Goal: Task Accomplishment & Management: Manage account settings

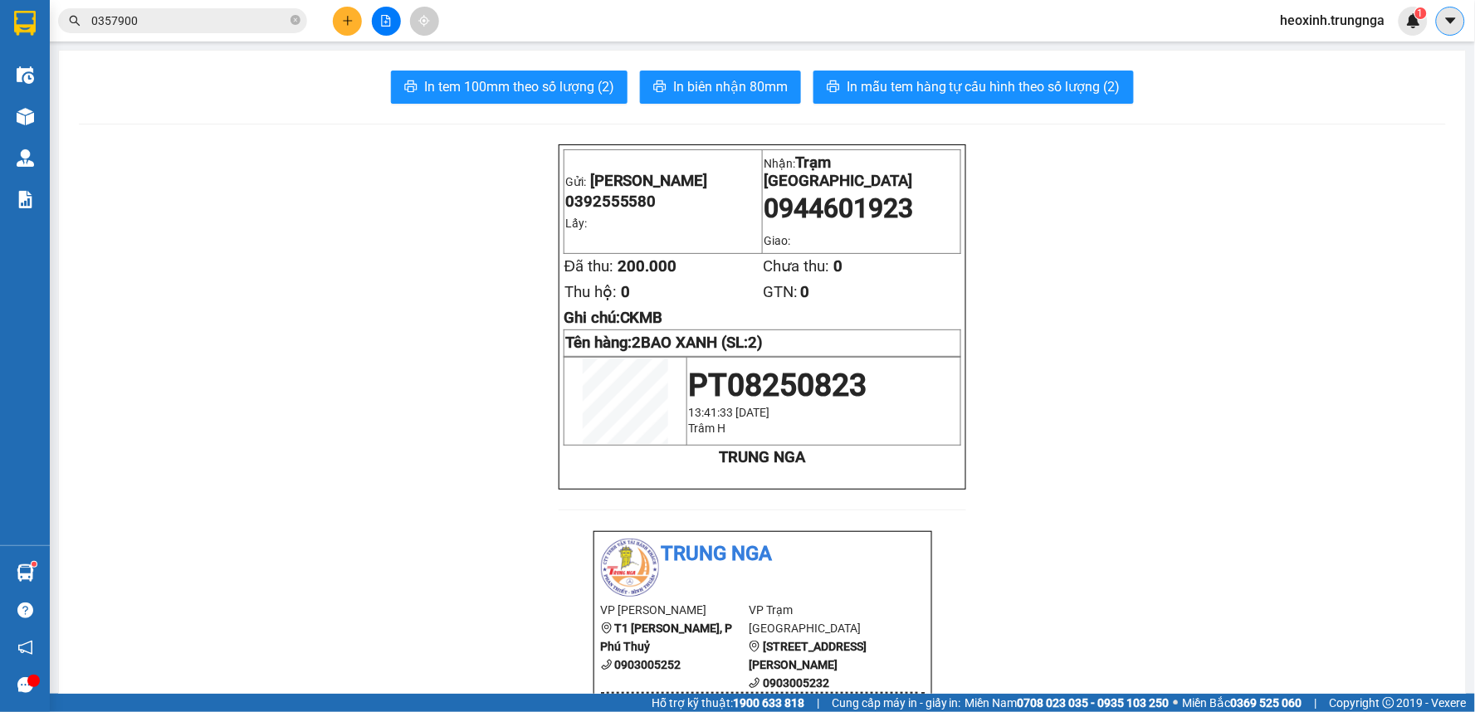
click at [1446, 26] on icon "caret-down" at bounding box center [1451, 20] width 15 height 15
click at [1342, 17] on span "heoxinh.trungnga" at bounding box center [1333, 20] width 131 height 21
click at [1331, 53] on span "Đăng xuất" at bounding box center [1341, 51] width 97 height 18
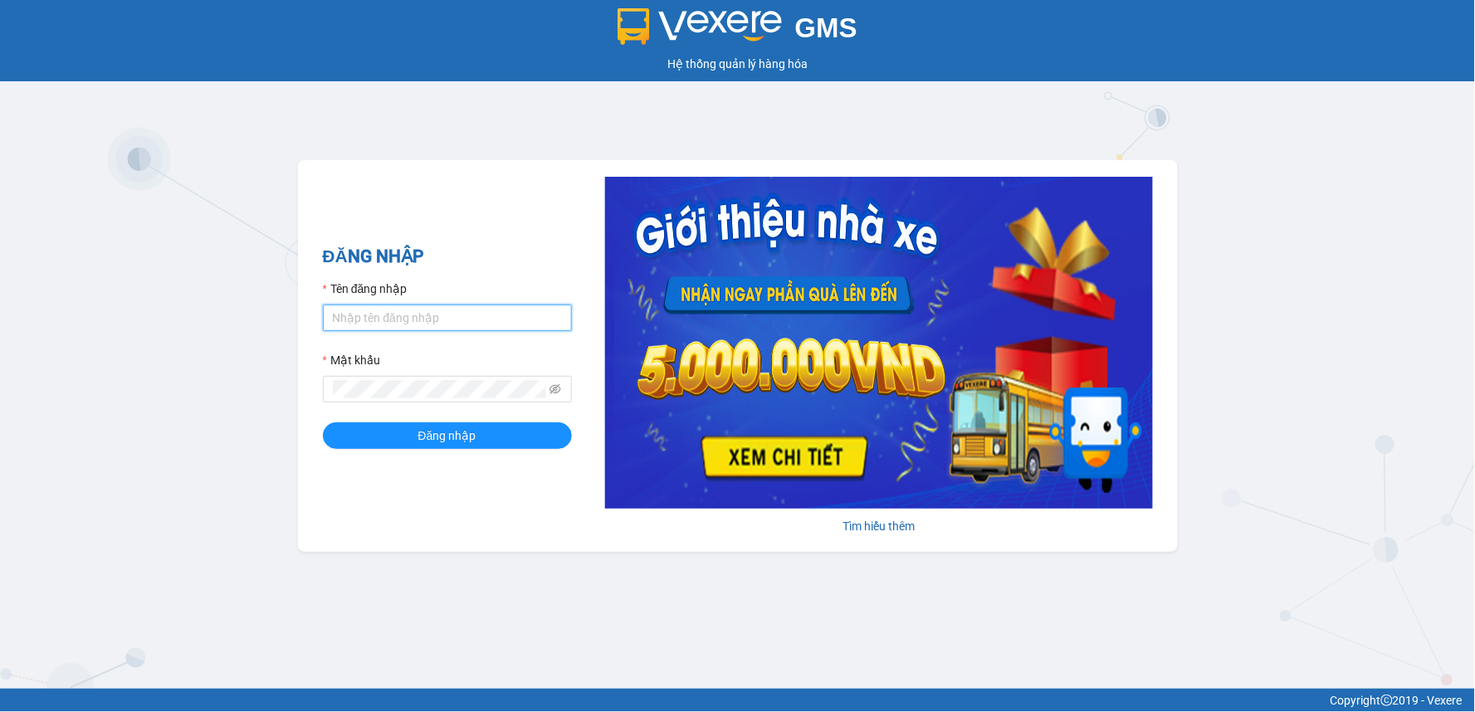
drag, startPoint x: 383, startPoint y: 320, endPoint x: 396, endPoint y: 319, distance: 13.3
click at [384, 320] on input "Tên đăng nhập" at bounding box center [447, 318] width 249 height 27
type input "thucute.trungnga"
click at [323, 423] on button "Đăng nhập" at bounding box center [447, 436] width 249 height 27
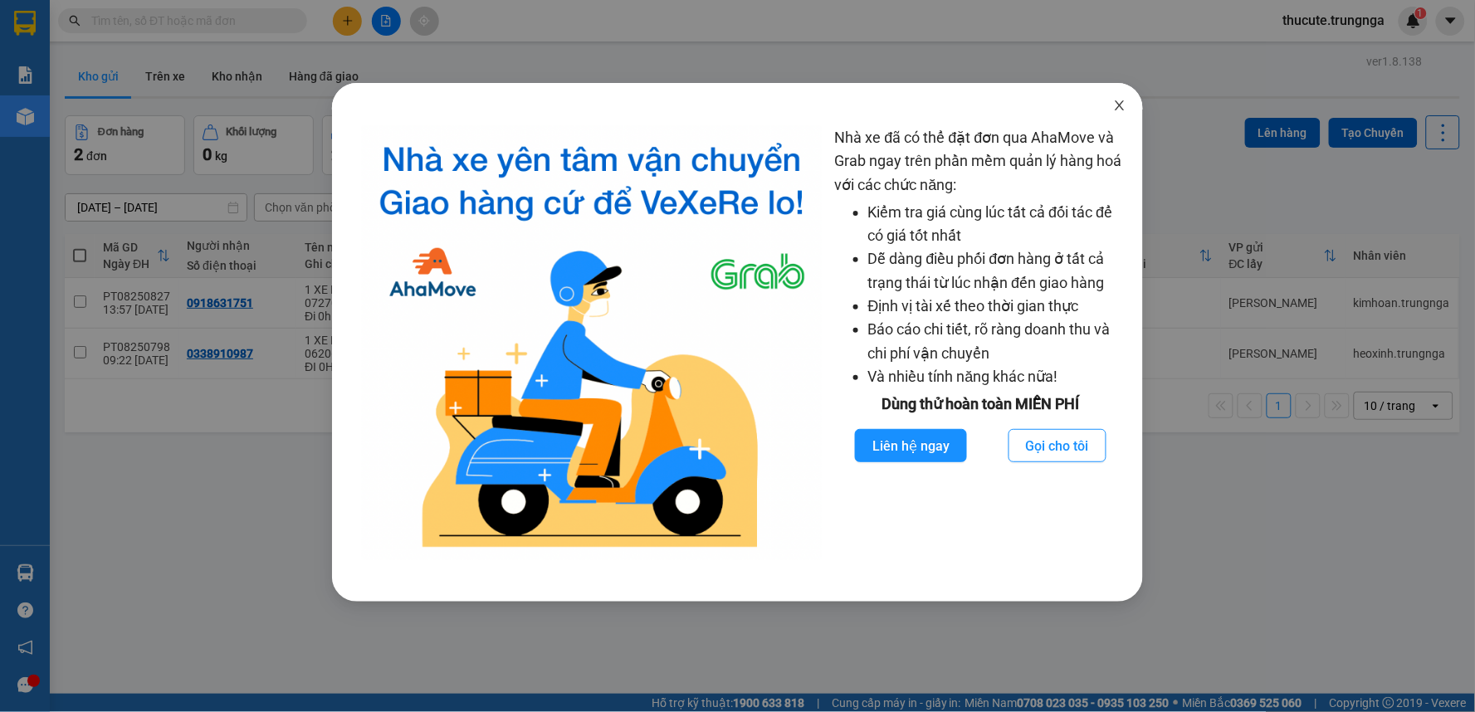
click at [1138, 105] on span "Close" at bounding box center [1120, 106] width 46 height 46
